Goal: Task Accomplishment & Management: Use online tool/utility

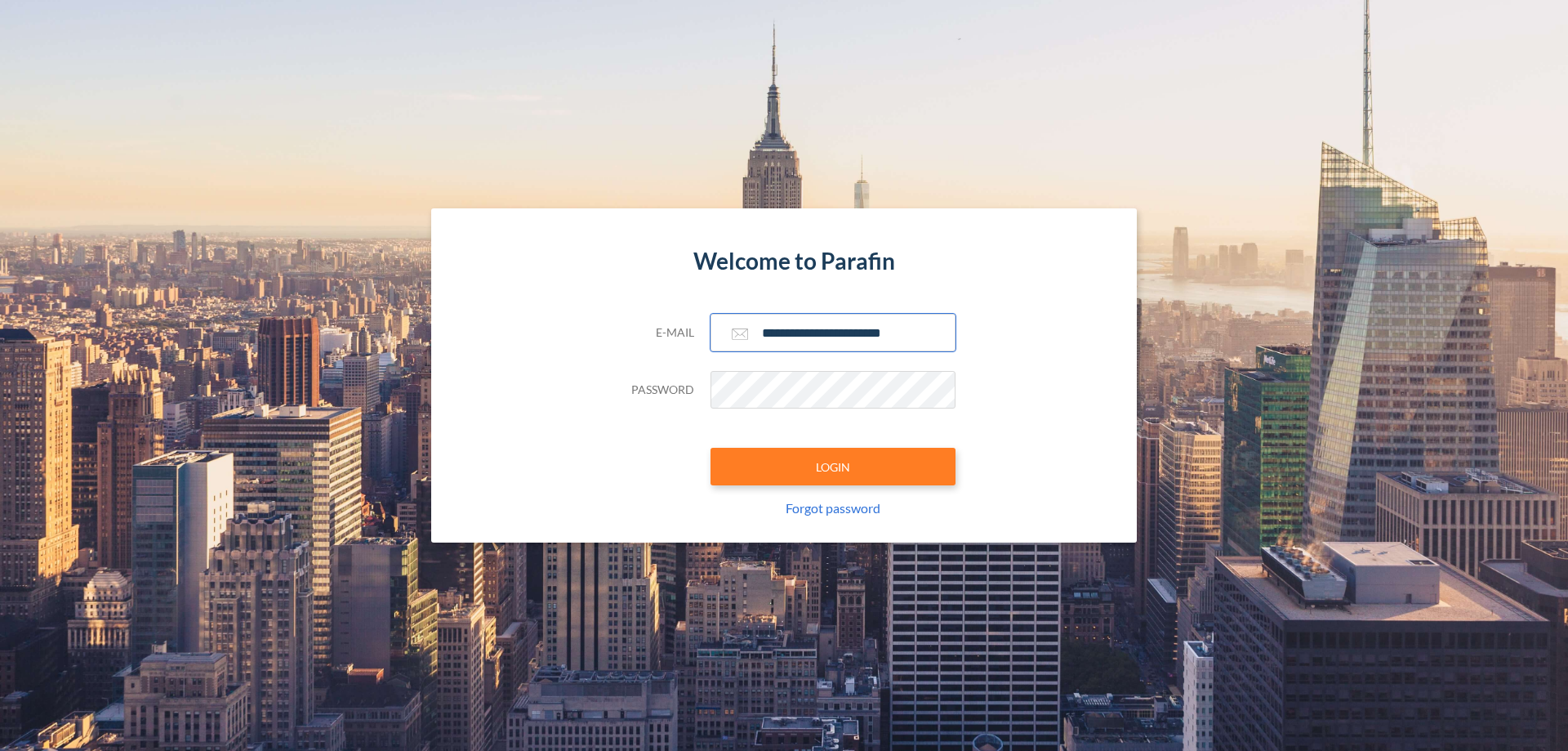
type input "**********"
click at [833, 466] on button "LOGIN" at bounding box center [832, 466] width 245 height 37
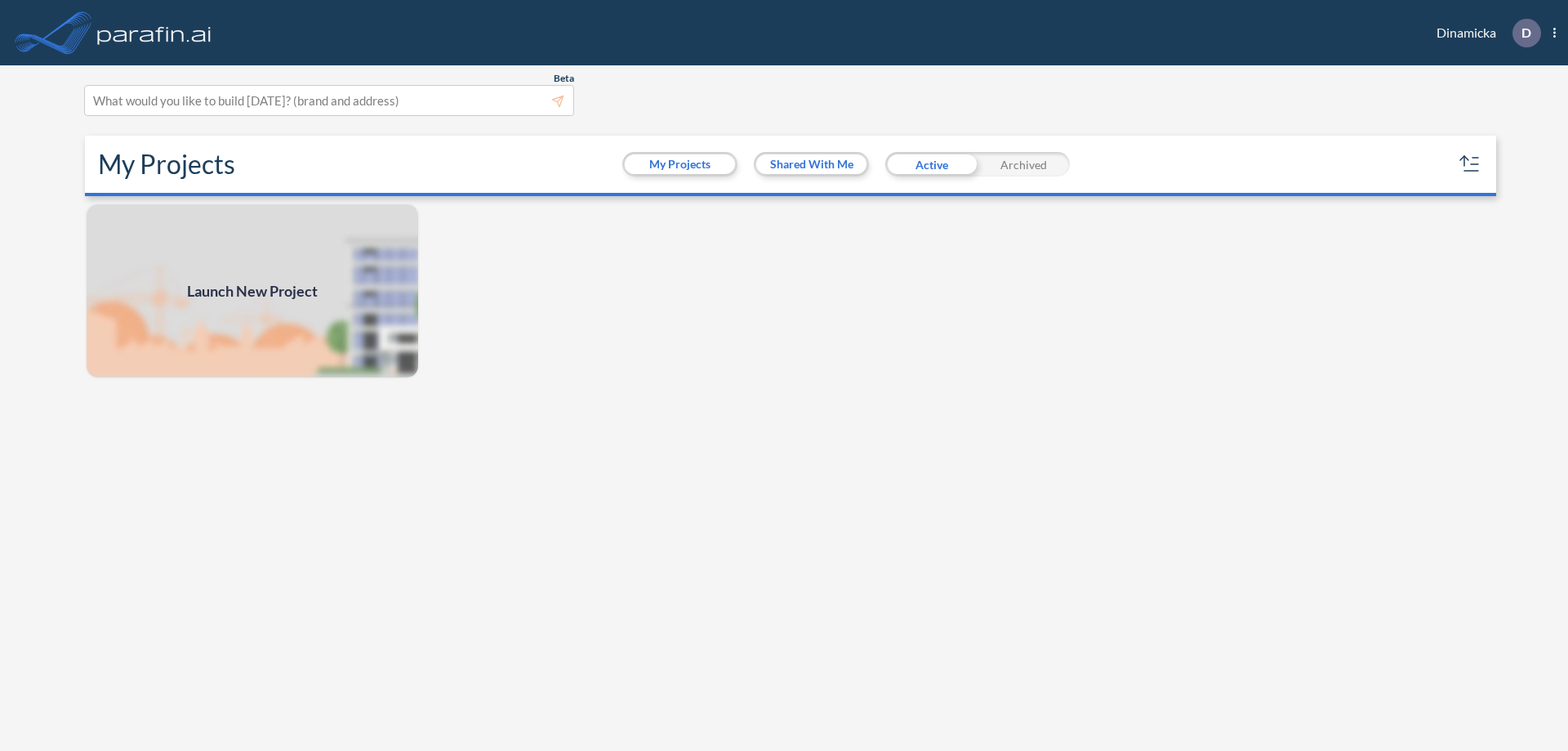
scroll to position [4, 0]
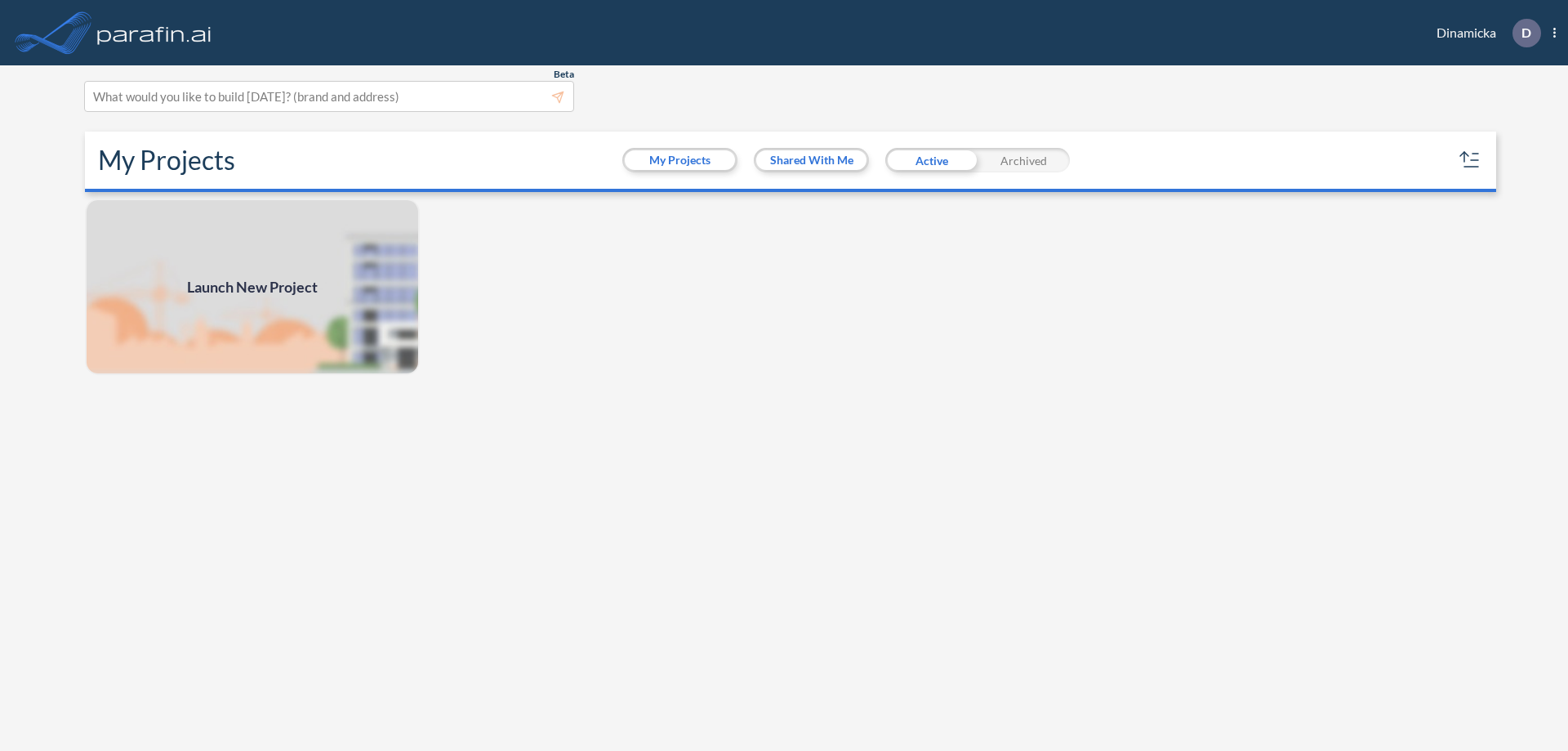
click at [252, 287] on span "Launch New Project" at bounding box center [252, 288] width 131 height 22
